Goal: Information Seeking & Learning: Learn about a topic

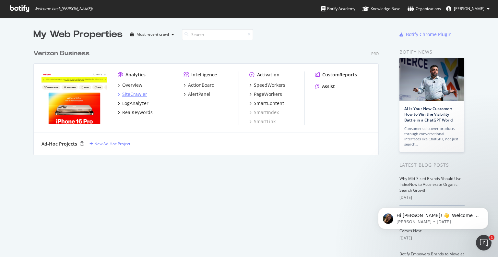
click at [140, 96] on div "SiteCrawler" at bounding box center [134, 94] width 25 height 6
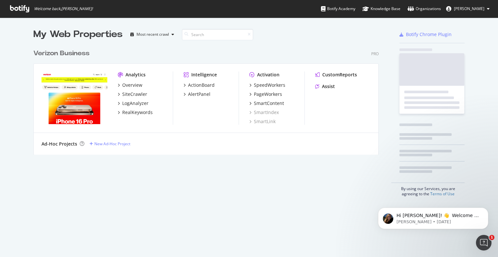
scroll to position [252, 488]
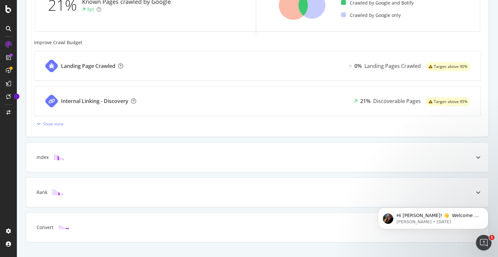
scroll to position [235, 0]
click at [53, 116] on div "Landing Page Crawled 0% Landing Pages Crawled Target: above 90% Internal Linkin…" at bounding box center [257, 90] width 447 height 78
click at [53, 122] on div "Show more" at bounding box center [53, 124] width 20 height 6
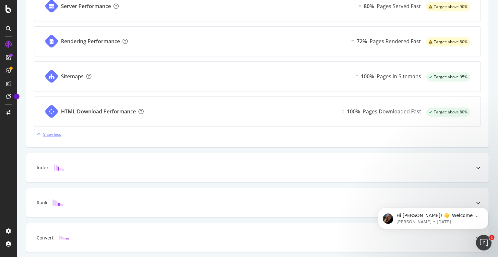
scroll to position [422, 0]
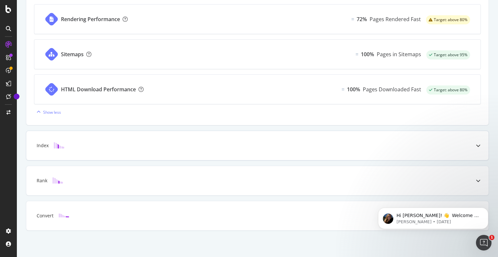
click at [45, 144] on div "Index" at bounding box center [43, 145] width 12 height 6
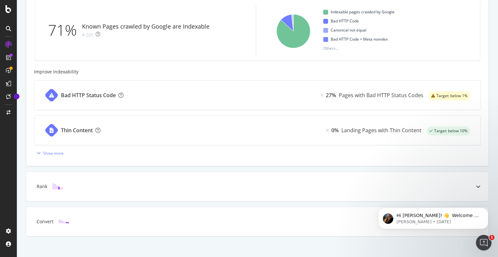
scroll to position [247, 0]
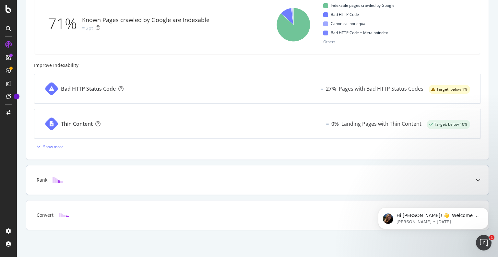
click at [40, 178] on div "Rank" at bounding box center [42, 179] width 11 height 6
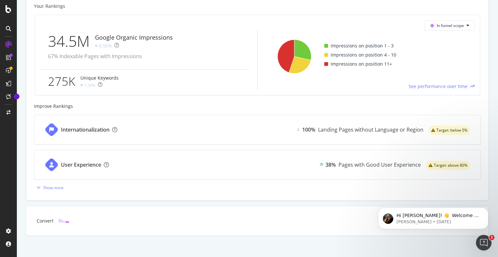
scroll to position [273, 0]
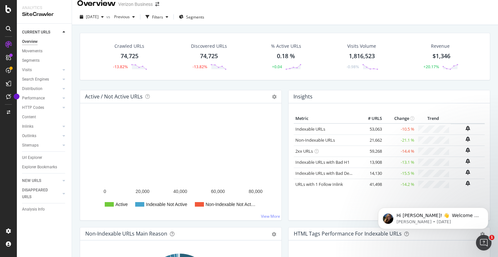
scroll to position [8, 0]
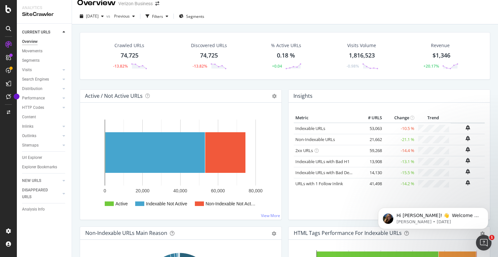
click at [205, 119] on rect "A chart." at bounding box center [179, 163] width 189 height 101
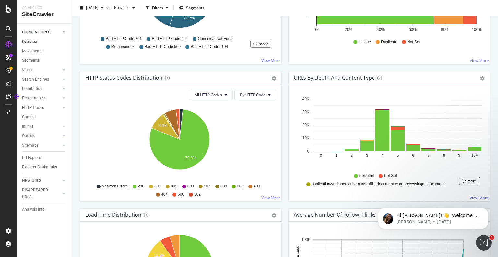
scroll to position [0, 0]
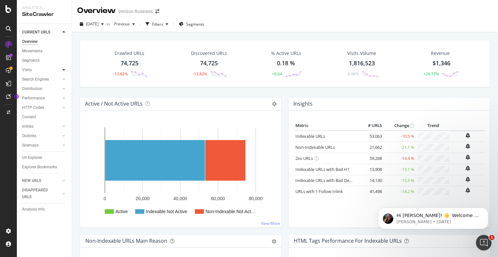
click at [64, 70] on icon at bounding box center [64, 70] width 3 height 4
click at [59, 98] on div at bounding box center [57, 98] width 6 height 6
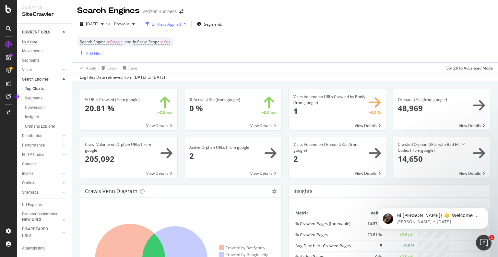
click at [34, 40] on div "Overview" at bounding box center [30, 41] width 16 height 7
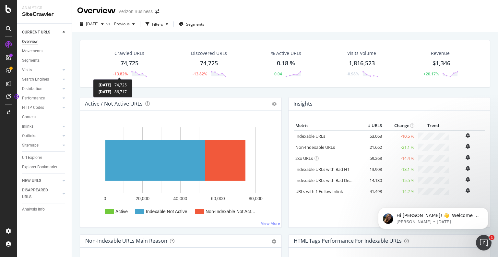
click at [123, 72] on div "-13.82%" at bounding box center [120, 74] width 15 height 6
click at [123, 72] on div "Crawled URLs 74,725 -13.82% Discovered URLs 74,725 -13.82% % Active URLs 0.18 %…" at bounding box center [285, 160] width 426 height 257
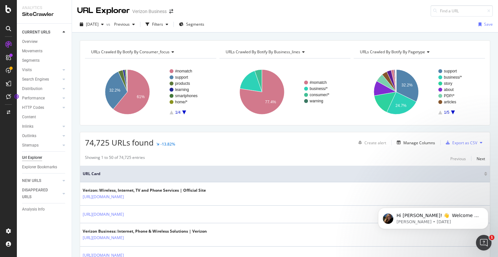
click at [258, 21] on div "[DATE] vs Previous Filters Segments Save" at bounding box center [285, 25] width 426 height 13
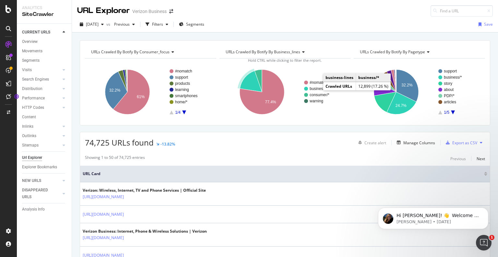
click at [315, 89] on text "business/*" at bounding box center [319, 88] width 18 height 5
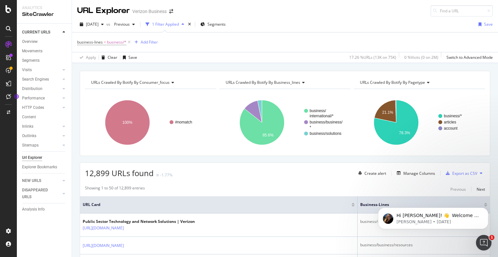
click at [484, 244] on icon "Open Intercom Messenger" at bounding box center [484, 242] width 11 height 11
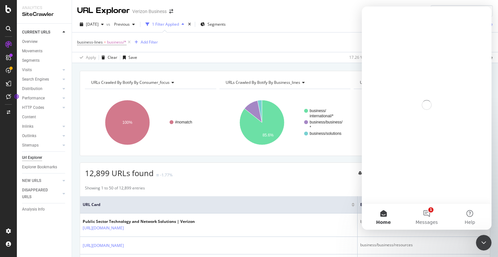
click at [484, 244] on icon "Close Intercom Messenger" at bounding box center [484, 242] width 8 height 8
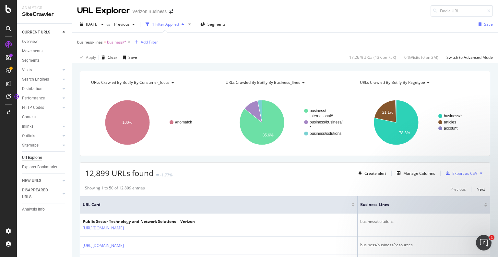
click at [484, 244] on icon "Open Intercom Messenger" at bounding box center [484, 242] width 11 height 11
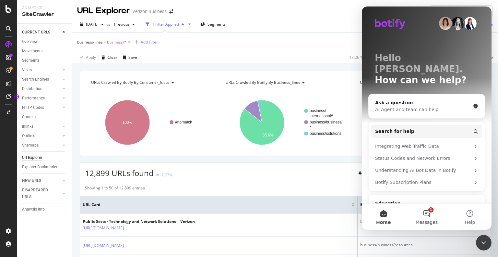
click at [427, 213] on button "1 Messages" at bounding box center [426, 216] width 43 height 26
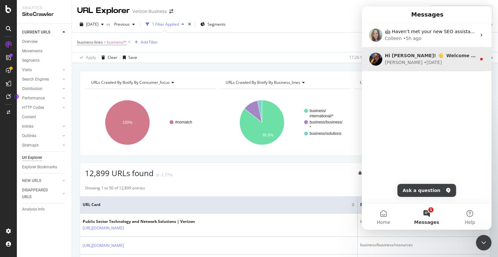
click at [427, 66] on div "[PERSON_NAME] • [DATE]" at bounding box center [430, 62] width 91 height 7
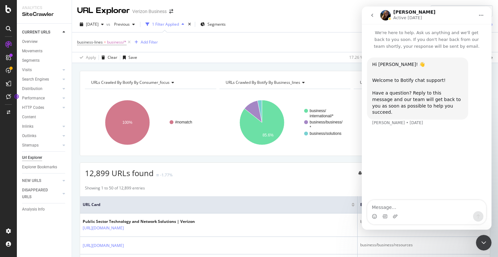
click at [483, 247] on div "Close Intercom Messenger" at bounding box center [484, 243] width 16 height 16
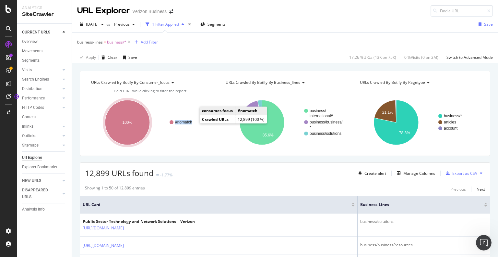
click at [192, 121] on g "#nomatch" at bounding box center [189, 122] width 39 height 5
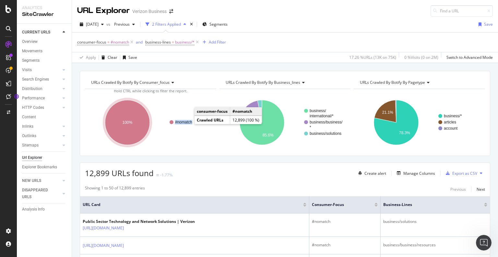
drag, startPoint x: 196, startPoint y: 124, endPoint x: 192, endPoint y: 122, distance: 4.8
click at [192, 122] on icon "#nomatch 100%" at bounding box center [150, 122] width 130 height 56
copy text "#nomatch"
click at [182, 122] on text "#nomatch" at bounding box center [183, 122] width 17 height 5
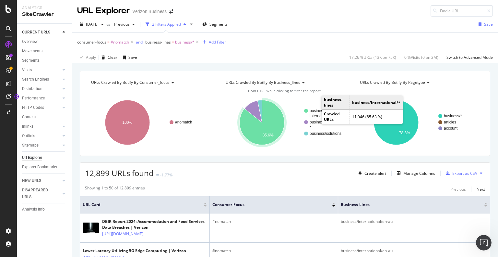
click at [315, 111] on text "business/" at bounding box center [318, 110] width 17 height 5
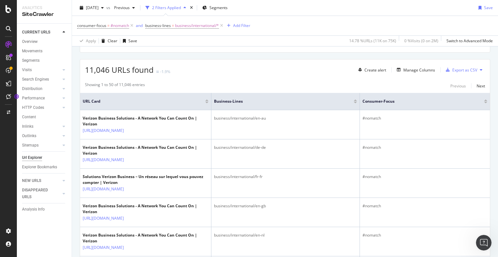
scroll to position [103, 0]
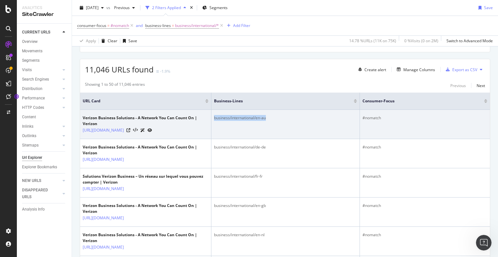
drag, startPoint x: 278, startPoint y: 119, endPoint x: 211, endPoint y: 112, distance: 66.9
click at [212, 112] on td "business/international/en-au" at bounding box center [286, 124] width 149 height 29
copy div "business/international/en-au"
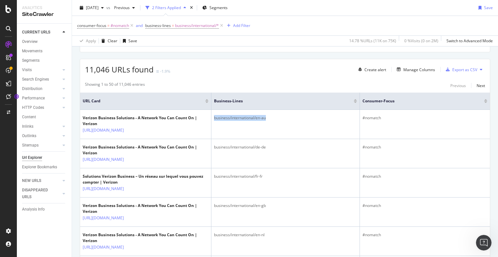
scroll to position [0, 0]
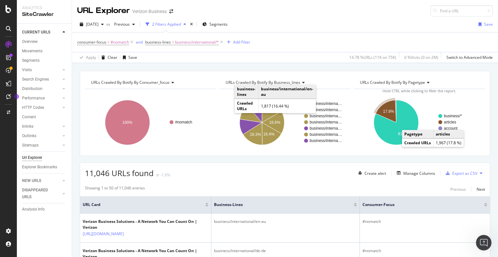
click at [444, 122] on text "articles" at bounding box center [450, 122] width 12 height 5
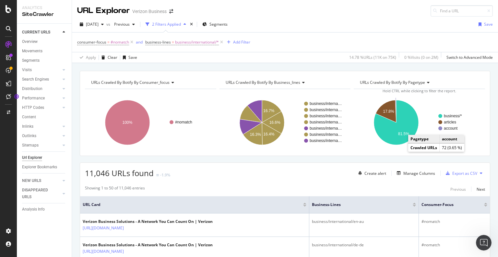
click at [449, 127] on text "account" at bounding box center [451, 128] width 14 height 5
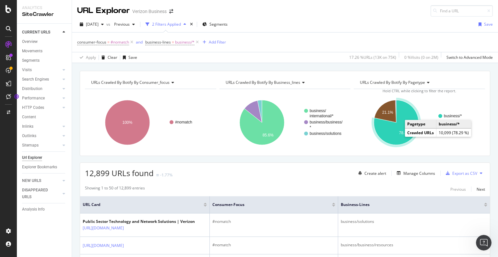
click at [445, 114] on text "business/*" at bounding box center [453, 116] width 18 height 5
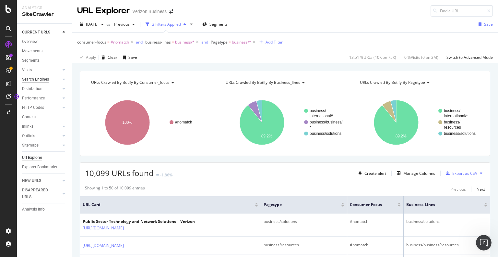
click at [43, 80] on div "Search Engines" at bounding box center [35, 79] width 27 height 7
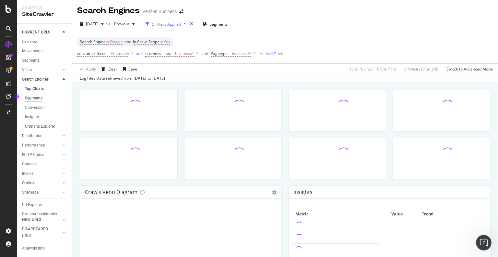
click at [33, 100] on div "Segments" at bounding box center [34, 98] width 18 height 7
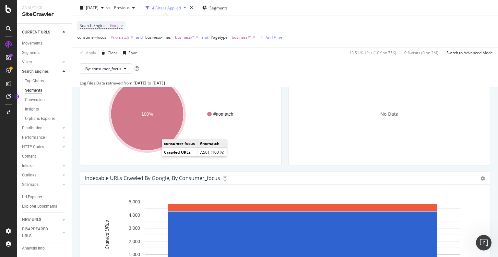
scroll to position [79, 0]
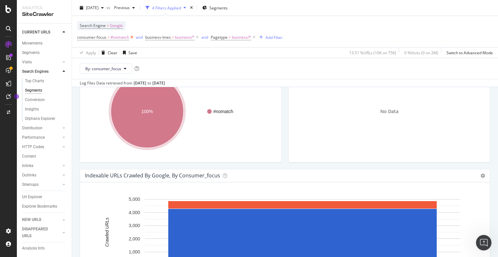
click at [132, 37] on icon at bounding box center [132, 37] width 6 height 6
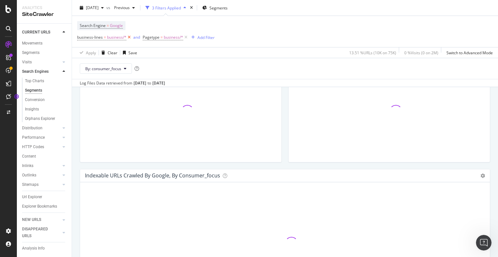
click at [129, 37] on icon at bounding box center [130, 37] width 6 height 6
click at [122, 37] on icon at bounding box center [121, 37] width 6 height 6
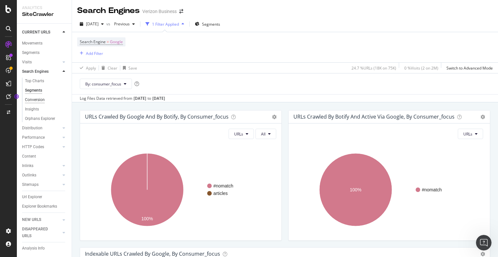
click at [31, 102] on div "Conversion" at bounding box center [35, 99] width 20 height 7
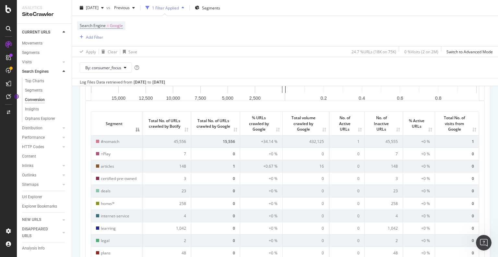
scroll to position [186, 0]
drag, startPoint x: 103, startPoint y: 118, endPoint x: 99, endPoint y: 119, distance: 3.9
click at [99, 119] on th "Segment" at bounding box center [117, 121] width 52 height 23
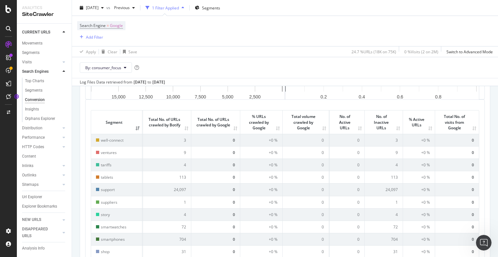
click at [136, 127] on th "Segment" at bounding box center [117, 121] width 52 height 23
drag, startPoint x: 103, startPoint y: 119, endPoint x: 89, endPoint y: 106, distance: 18.8
click at [89, 106] on div "Segment Total No. of URLs crawled by Botify Total No. of URLs crawled by Google…" at bounding box center [285, 257] width 399 height 314
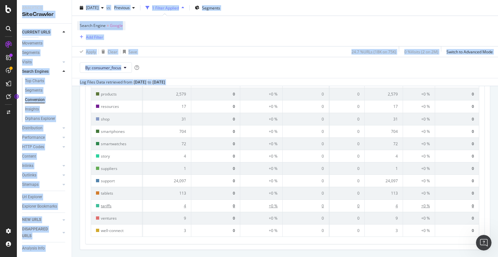
scroll to position [375, 0]
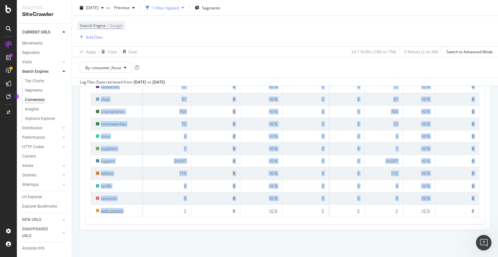
drag, startPoint x: 89, startPoint y: 106, endPoint x: 130, endPoint y: 209, distance: 110.4
click at [130, 209] on div "Segment Total No. of URLs crawled by Botify Total No. of URLs crawled by Google…" at bounding box center [285, 67] width 399 height 314
copy table "Segment Total No. of URLs crawled by Botify Total No. of URLs crawled by Google…"
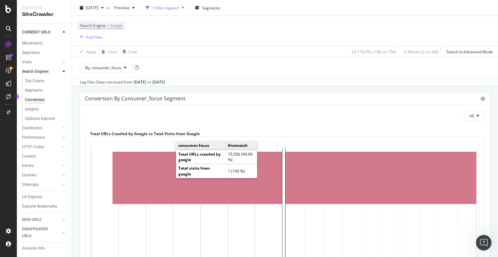
scroll to position [0, 0]
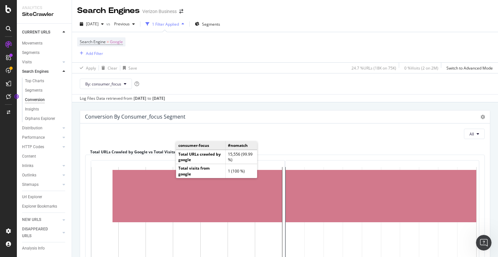
click at [277, 14] on div "Search Engines Verizon Business" at bounding box center [285, 8] width 426 height 16
click at [30, 130] on div "Distribution" at bounding box center [32, 128] width 20 height 7
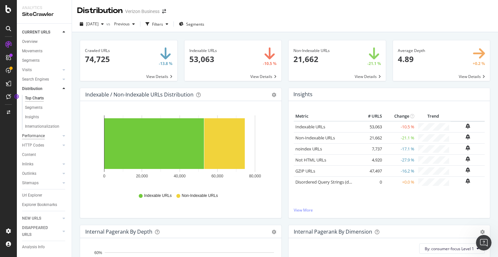
click at [36, 137] on div "Performance" at bounding box center [33, 135] width 23 height 7
